Goal: Answer question/provide support: Ask a question

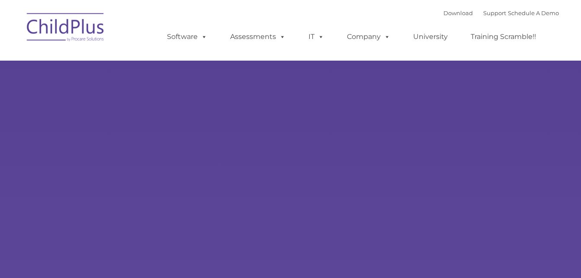
type input ""
select select "MEDIUM"
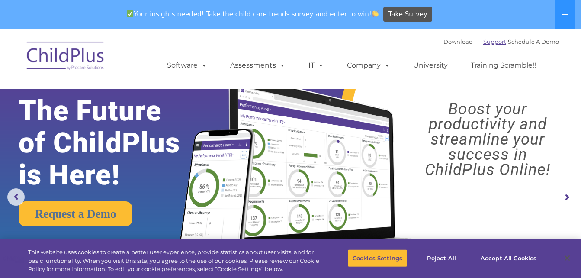
click at [483, 42] on link "Support" at bounding box center [494, 41] width 23 height 7
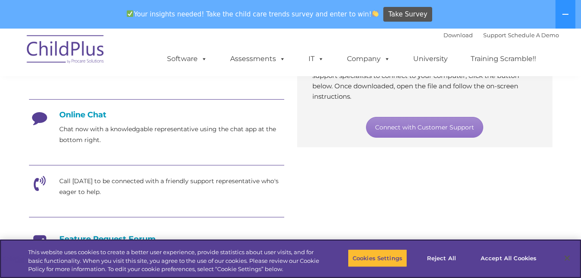
scroll to position [187, 0]
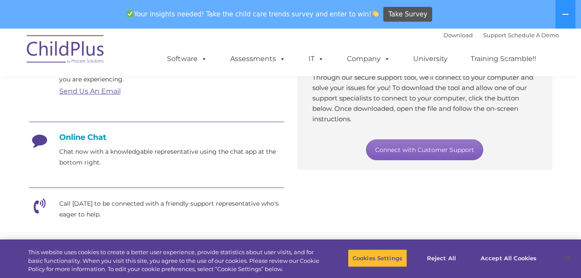
click at [396, 154] on link "Connect with Customer Support" at bounding box center [424, 149] width 117 height 21
click at [433, 149] on link "Connect with Customer Support" at bounding box center [424, 149] width 117 height 21
click at [430, 148] on link "Connect with Customer Support" at bounding box center [424, 149] width 117 height 21
click at [401, 144] on link "Connect with Customer Support" at bounding box center [424, 149] width 117 height 21
click at [399, 150] on link "Connect with Customer Support" at bounding box center [424, 149] width 117 height 21
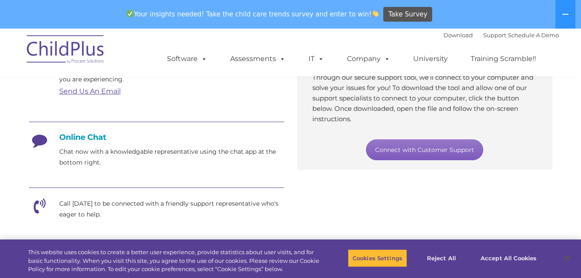
click at [408, 152] on link "Connect with Customer Support" at bounding box center [424, 149] width 117 height 21
click at [419, 151] on link "Connect with Customer Support" at bounding box center [424, 149] width 117 height 21
click at [426, 151] on link "Connect with Customer Support" at bounding box center [424, 149] width 117 height 21
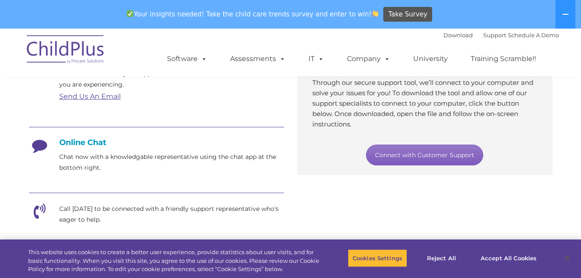
scroll to position [184, 0]
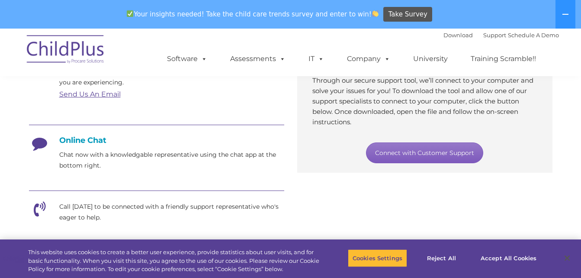
click at [442, 155] on link "Connect with Customer Support" at bounding box center [424, 152] width 117 height 21
click at [444, 155] on link "Connect with Customer Support" at bounding box center [424, 152] width 117 height 21
click at [443, 153] on link "Connect with Customer Support" at bounding box center [424, 152] width 117 height 21
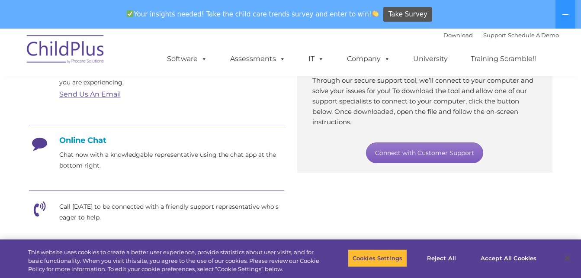
click at [420, 160] on link "Connect with Customer Support" at bounding box center [424, 152] width 117 height 21
drag, startPoint x: 107, startPoint y: 137, endPoint x: 167, endPoint y: 156, distance: 62.4
click at [109, 138] on h4 "Online Chat" at bounding box center [156, 140] width 255 height 10
